Goal: Transaction & Acquisition: Purchase product/service

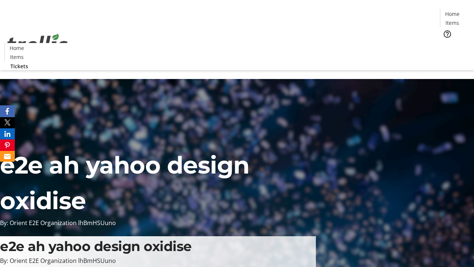
click at [446, 43] on span "Tickets" at bounding box center [455, 47] width 18 height 8
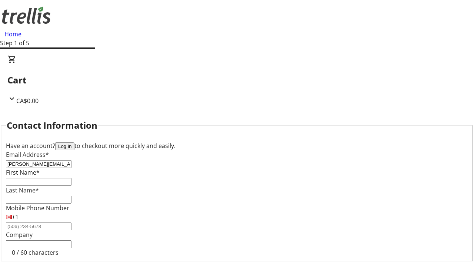
type input "[PERSON_NAME][EMAIL_ADDRESS][DOMAIN_NAME]"
type input "[PERSON_NAME]"
type input "Hyatt"
